Goal: Find specific page/section: Find specific page/section

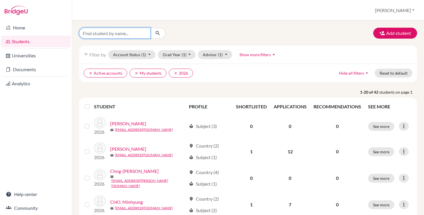
click at [109, 34] on input "Find student by name..." at bounding box center [115, 33] width 72 height 11
type input "zaman"
click at [159, 33] on icon "submit" at bounding box center [158, 33] width 6 height 6
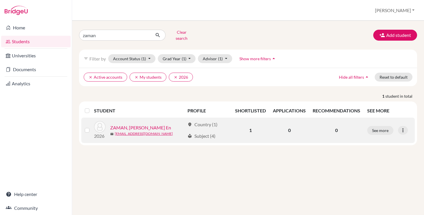
click at [134, 124] on link "ZAMAN, [PERSON_NAME] En" at bounding box center [140, 127] width 61 height 7
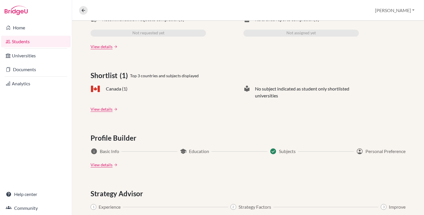
scroll to position [216, 0]
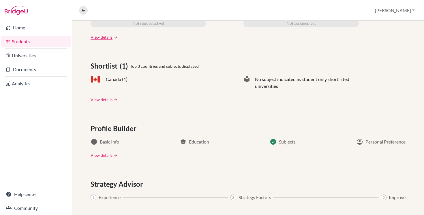
click at [105, 100] on link "View details" at bounding box center [102, 100] width 22 height 6
